Goal: Information Seeking & Learning: Learn about a topic

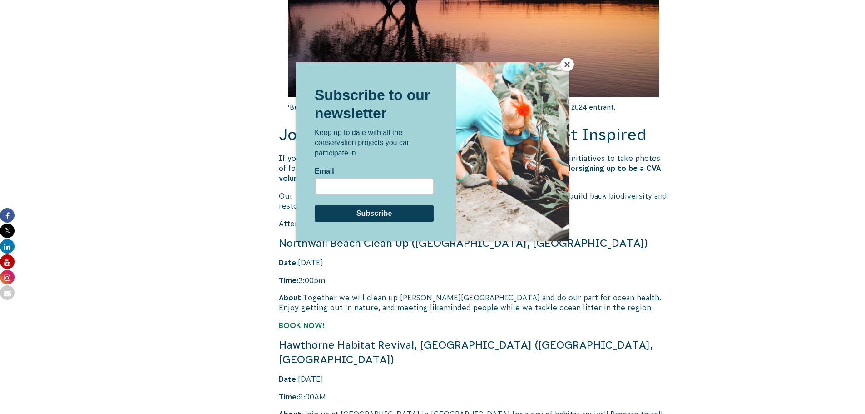
scroll to position [1725, 0]
click at [557, 64] on div at bounding box center [512, 151] width 113 height 178
click at [567, 68] on button "Close" at bounding box center [567, 65] width 14 height 14
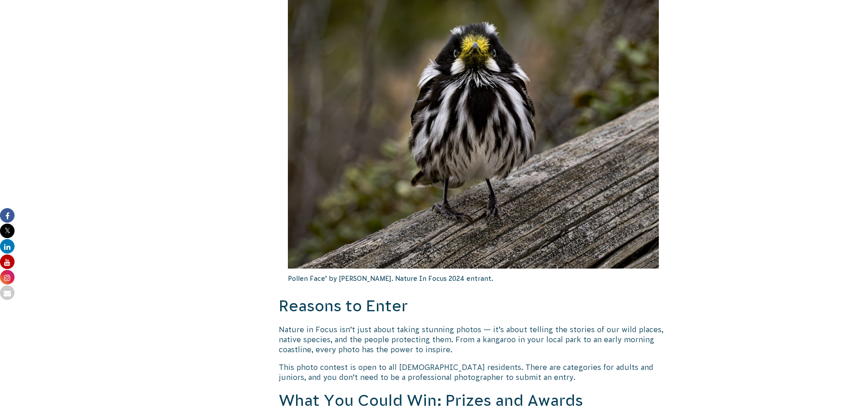
scroll to position [724, 0]
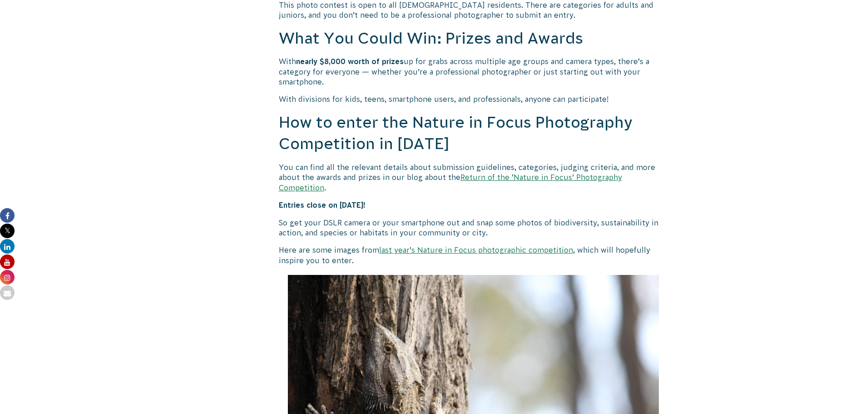
click at [473, 178] on link "Return of the ‘Nature in Focus’ Photography Competition" at bounding box center [450, 182] width 343 height 18
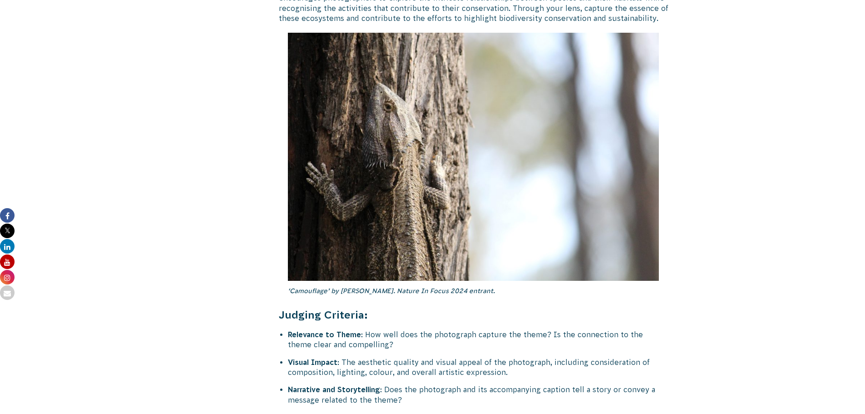
scroll to position [3618, 0]
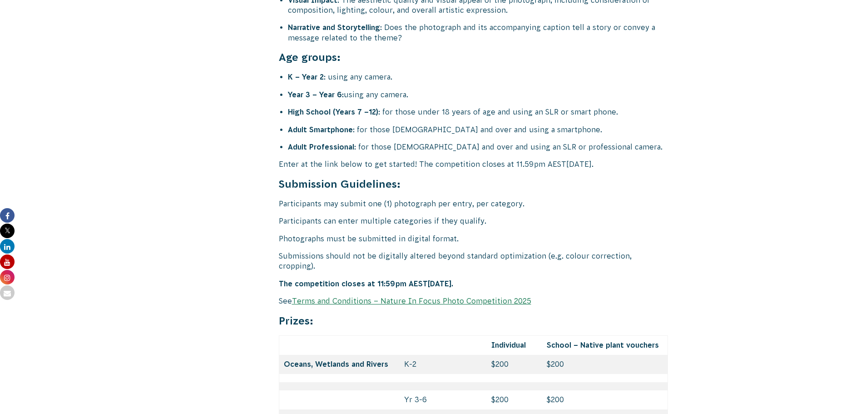
click at [507, 296] on link "Terms and Conditions – Nature In Focus Photo Competition 2025" at bounding box center [411, 300] width 239 height 8
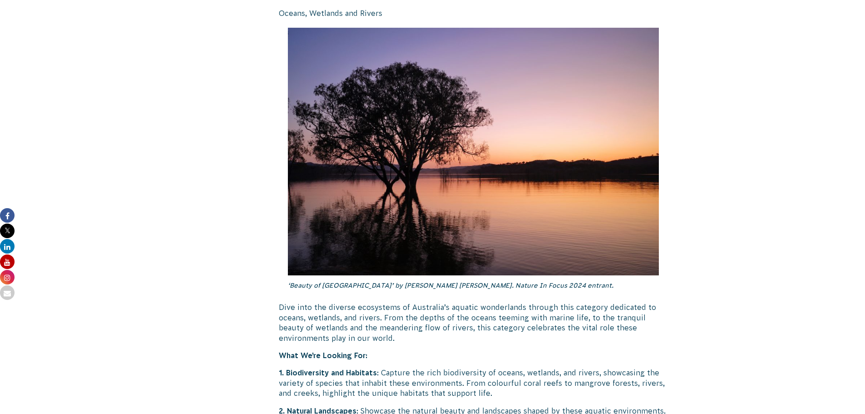
scroll to position [1085, 0]
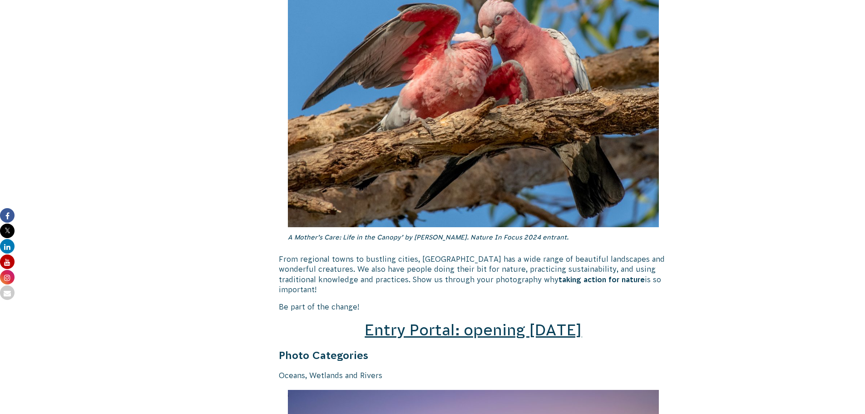
click at [492, 321] on span "Entry Portal: opening July 4" at bounding box center [473, 329] width 217 height 17
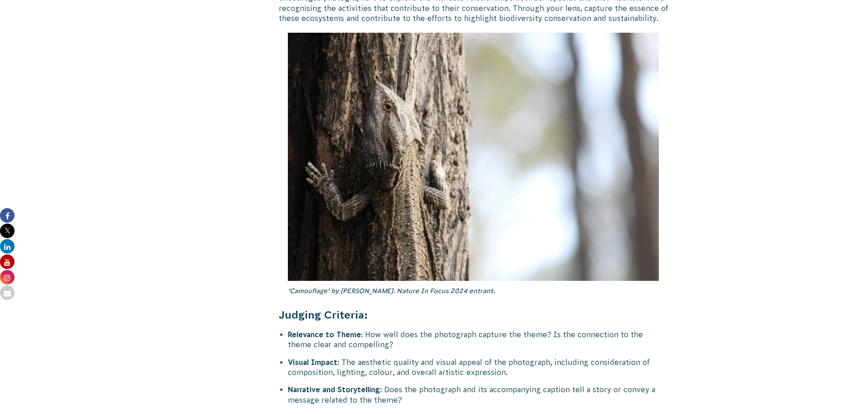
scroll to position [3618, 0]
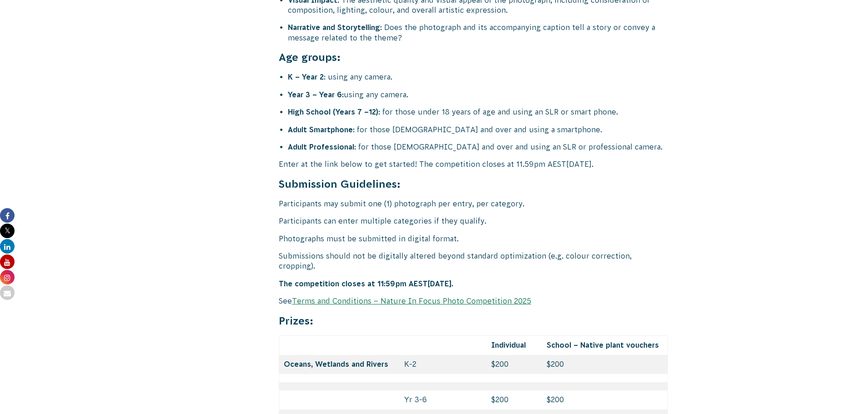
click at [435, 296] on link "Terms and Conditions – Nature In Focus Photo Competition 2025" at bounding box center [411, 300] width 239 height 8
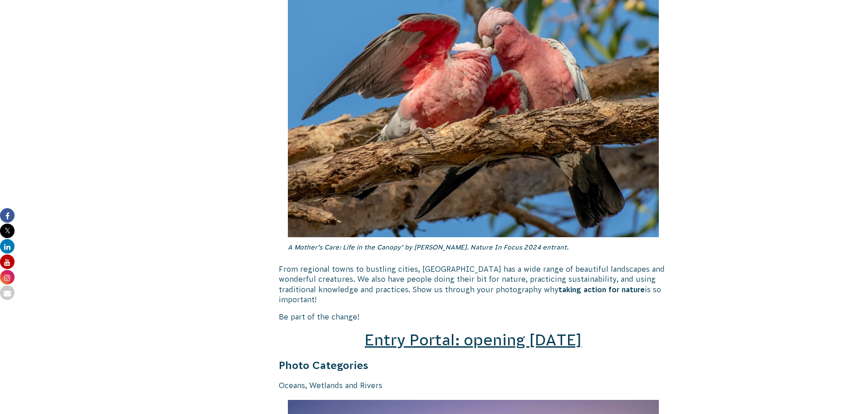
scroll to position [1076, 0]
click at [419, 334] on span "Entry Portal: opening July 4" at bounding box center [473, 338] width 217 height 17
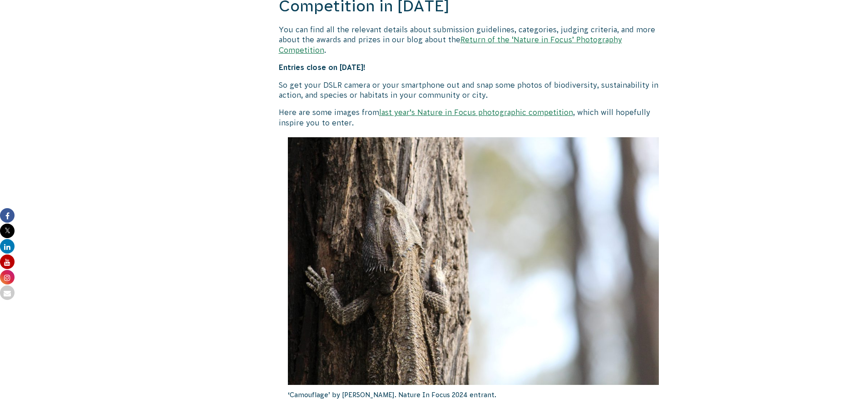
scroll to position [862, 0]
click at [544, 107] on link "last year’s Nature in Focus photographic competition" at bounding box center [476, 111] width 194 height 8
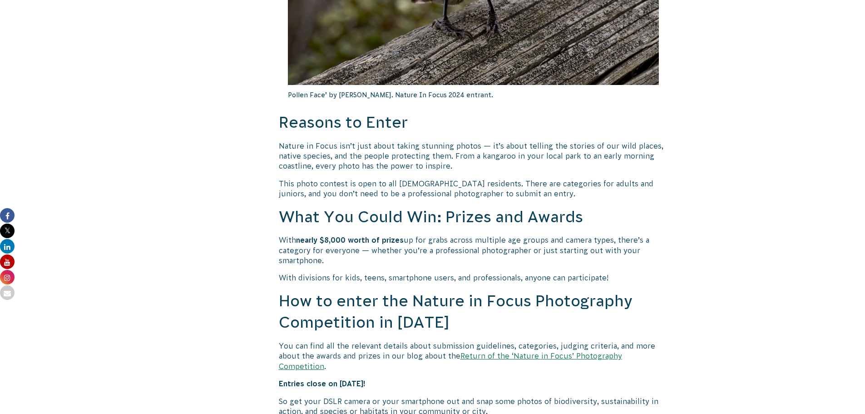
scroll to position [545, 0]
click at [540, 359] on link "Return of the ‘Nature in Focus’ Photography Competition" at bounding box center [450, 361] width 343 height 18
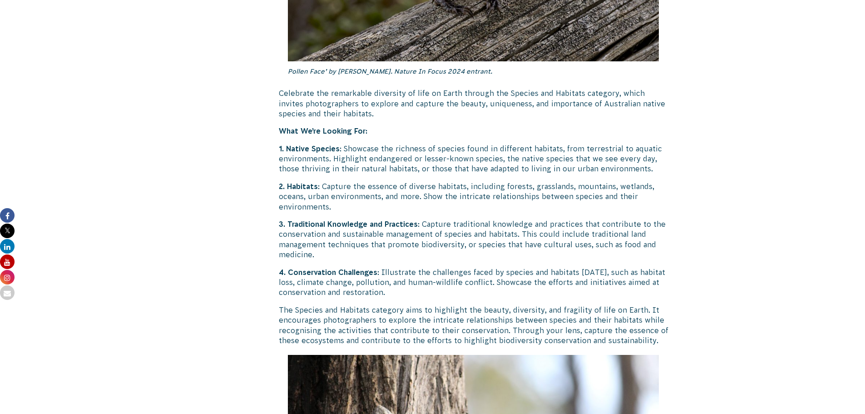
scroll to position [2932, 0]
